Goal: Information Seeking & Learning: Learn about a topic

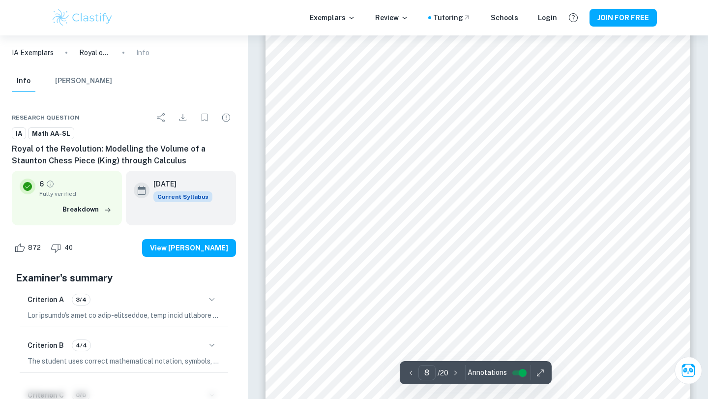
scroll to position [4090, 0]
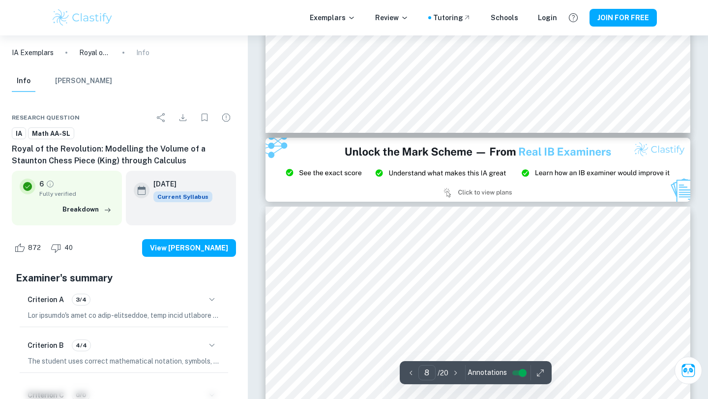
type input "9"
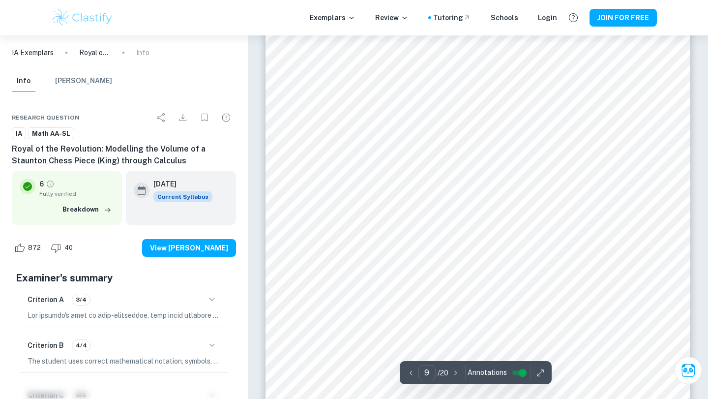
scroll to position [4838, 0]
